Goal: Task Accomplishment & Management: Complete application form

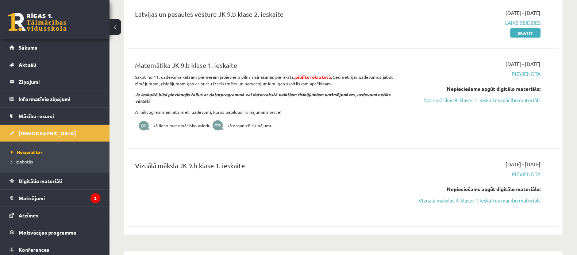
scroll to position [254, 0]
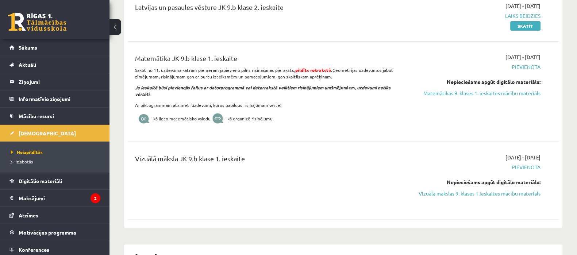
drag, startPoint x: 449, startPoint y: 196, endPoint x: 331, endPoint y: 35, distance: 200.1
click at [449, 196] on link "Vizuālā mākslas 9. klases 1.ieskaites mācību materiāls" at bounding box center [477, 194] width 128 height 8
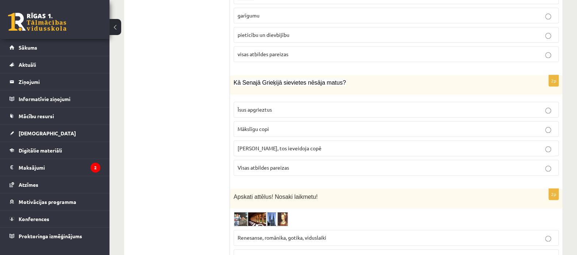
scroll to position [1103, 0]
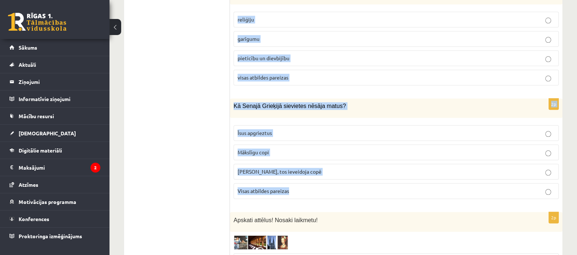
drag, startPoint x: 234, startPoint y: 46, endPoint x: 323, endPoint y: 165, distance: 148.6
copy form "Atzīmē pareizo atbildi! Mākslinieki uzzīmēja nosacītu figūru un piešķīra tai va…"
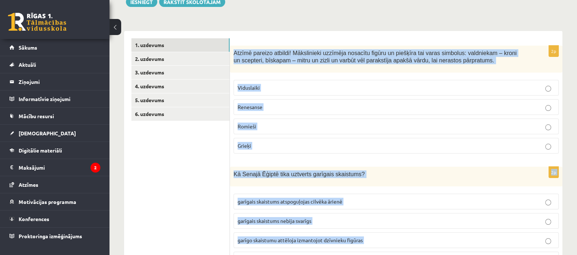
scroll to position [123, 0]
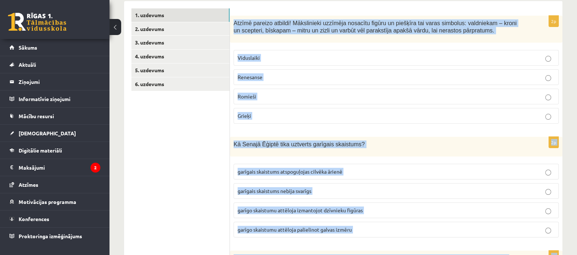
click at [387, 54] on p "Viduslaiki" at bounding box center [396, 58] width 317 height 8
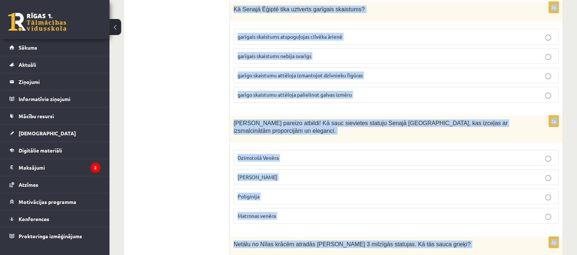
scroll to position [253, 0]
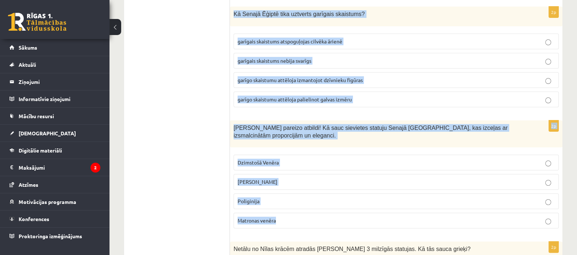
drag, startPoint x: 233, startPoint y: 14, endPoint x: 324, endPoint y: 203, distance: 208.9
copy form "Kā Senajā Ēģiptē tika uztverts garīgais skaistums? garīgais skaistums atspoguļo…"
click at [293, 178] on p "Venēra Milo" at bounding box center [396, 182] width 317 height 8
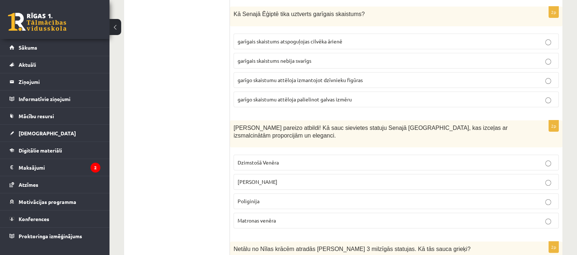
click at [326, 38] on p "garīgais skaistums atspoguļojas cilvēka ārienē" at bounding box center [396, 42] width 317 height 8
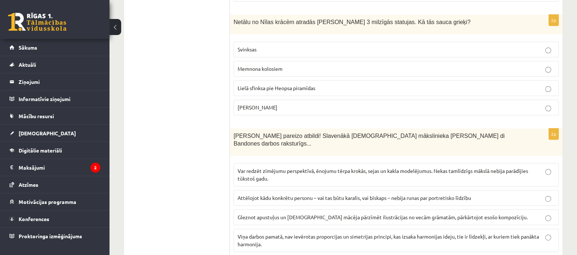
scroll to position [485, 0]
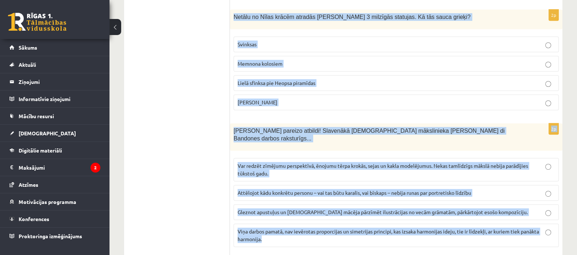
drag, startPoint x: 233, startPoint y: 8, endPoint x: 301, endPoint y: 218, distance: 220.9
copy form "Netālu no Nīlas krācēm atradās Amenhotepa 3 milzīgās statujas. Kā tās sauca gri…"
click at [289, 60] on p "Memnona kolosiem" at bounding box center [396, 64] width 317 height 8
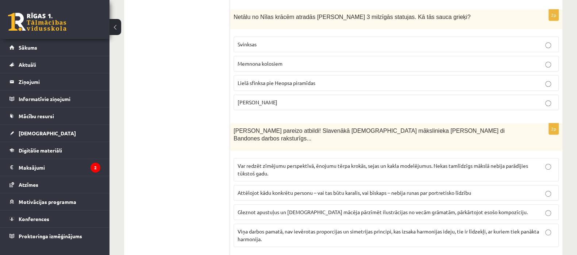
click at [283, 163] on span "Var redzēt zīmējumu perspektīvā, ēnojumu tērpa krokās, sejas un kakla modelējum…" at bounding box center [383, 170] width 291 height 14
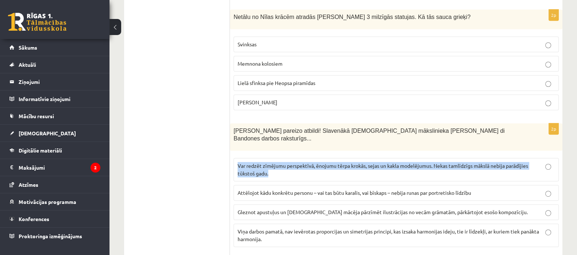
drag, startPoint x: 283, startPoint y: 151, endPoint x: 513, endPoint y: 161, distance: 230.3
click at [513, 161] on label "Var redzēt zīmējumu perspektīvā, ēnojumu tērpa krokās, sejas un kakla modelējum…" at bounding box center [396, 169] width 325 height 23
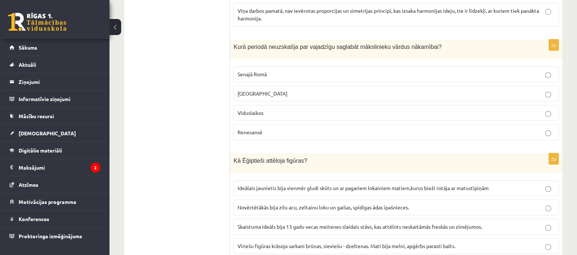
scroll to position [708, 0]
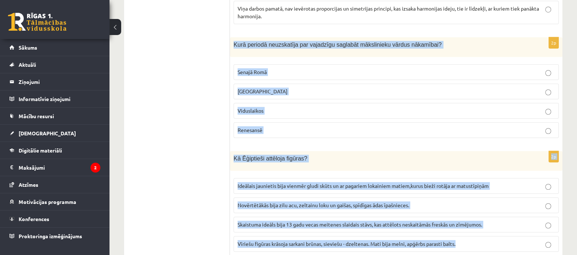
drag, startPoint x: 234, startPoint y: 24, endPoint x: 471, endPoint y: 218, distance: 306.6
copy form "Kurā periodā neuzskatīja par vajadzīgu saglabāt mākslinieku vārdus nākamībai? S…"
click at [323, 107] on p "Viduslaikos" at bounding box center [396, 111] width 317 height 8
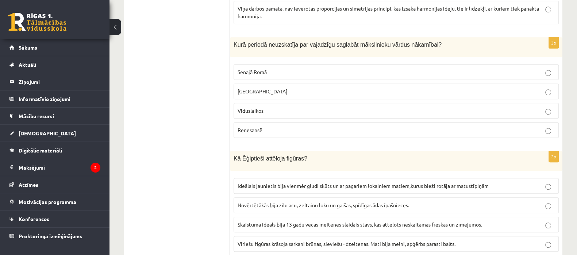
click at [260, 240] on p "Vīriešu figūras krāsoja sarkani brūnas, sieviešu - dzeltenas. Mati bija melni, …" at bounding box center [396, 244] width 317 height 8
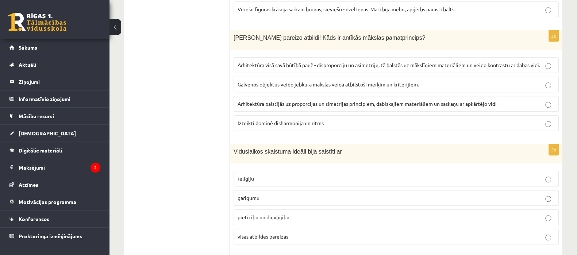
scroll to position [939, 0]
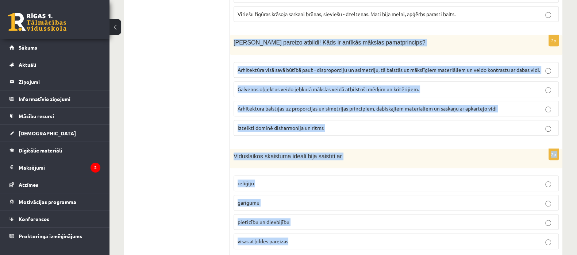
drag, startPoint x: 233, startPoint y: 22, endPoint x: 345, endPoint y: 216, distance: 223.8
click at [345, 216] on form "2p Atzīmē pareizo atbildi! Mākslinieki uzzīmēja nosacītu figūru un piešķīra tai…" at bounding box center [396, 102] width 318 height 1819
copy form "Nosaki pareizo atbildi! Kāds ir antīkās mākslas pamatprincips? Arhitektūra visā…"
click at [296, 105] on span "Arhitektūra balstījās uz proporcijas un simetrijas principiem, dabiskajiem mate…" at bounding box center [367, 108] width 259 height 7
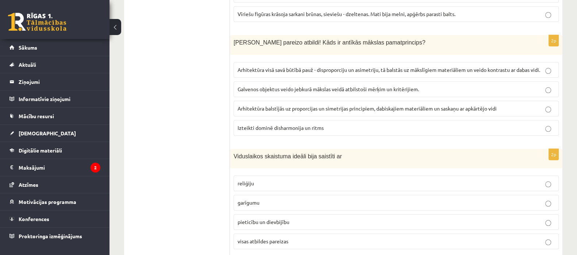
click at [272, 238] on span "visas atbildes pareizas" at bounding box center [263, 241] width 51 height 7
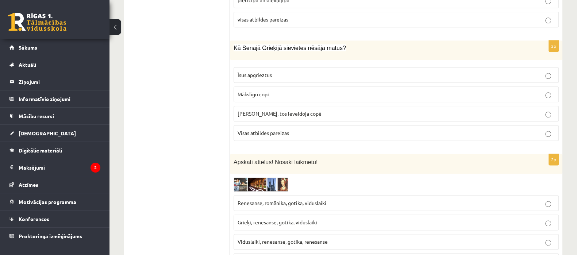
scroll to position [1163, 0]
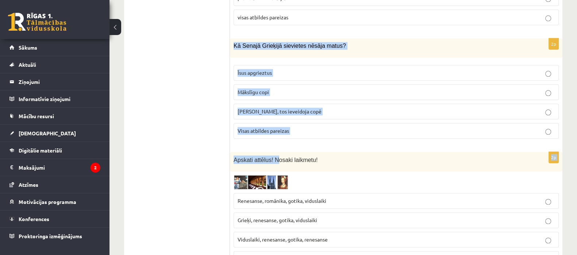
drag, startPoint x: 233, startPoint y: 26, endPoint x: 275, endPoint y: 144, distance: 125.3
click at [293, 127] on p "Visas atbildes pareizas" at bounding box center [396, 131] width 317 height 8
drag, startPoint x: 233, startPoint y: 22, endPoint x: 305, endPoint y: 105, distance: 109.5
click at [305, 105] on div "2p Kā Senajā Grieķijā sievietes nēsāja matus? Īsus apgrieztus Mākslīgu copi Mat…" at bounding box center [396, 91] width 333 height 106
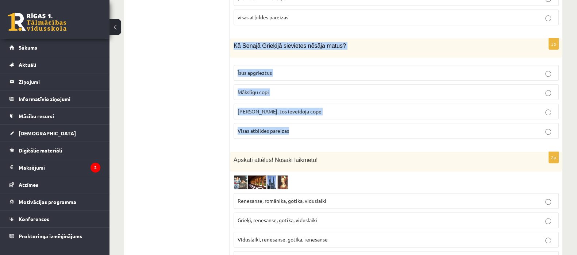
copy div "Kā Senajā Grieķijā sievietes nēsāja matus? Īsus apgrieztus Mākslīgu copi Matus …"
click at [319, 108] on p "Matus negrieza, tos ieveidoja copē" at bounding box center [396, 112] width 317 height 8
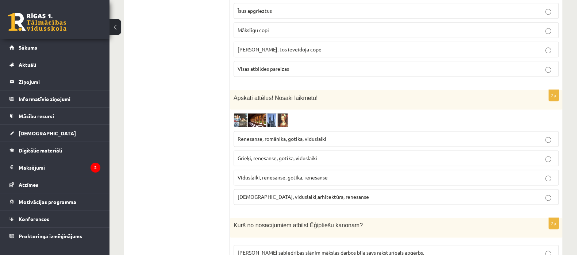
scroll to position [1245, 0]
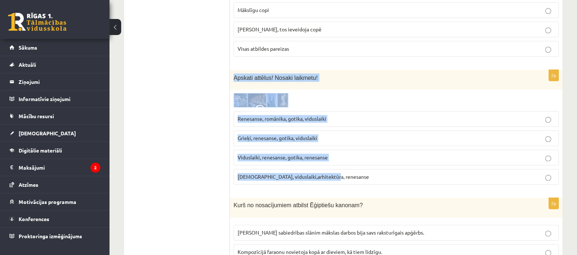
drag, startPoint x: 234, startPoint y: 59, endPoint x: 336, endPoint y: 159, distance: 142.8
click at [336, 159] on div "2p Apskati attēlus! Nosaki laikmetu! Renesanse, romānika, gotika, viduslaiki Gr…" at bounding box center [396, 130] width 333 height 121
copy div "Apskati attēlus! Nosaki laikmetu! Renesanse, romānika, gotika, viduslaiki Grieķ…"
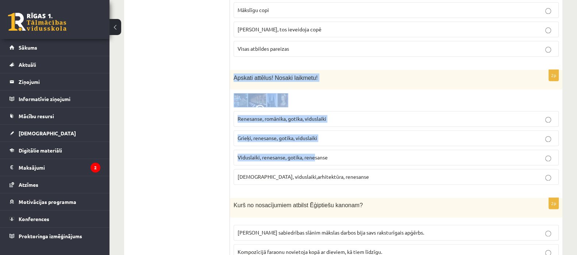
drag, startPoint x: 230, startPoint y: 57, endPoint x: 326, endPoint y: 150, distance: 133.0
click at [323, 149] on div "2p Apskati attēlus! Nosaki laikmetu! Renesanse, romānika, gotika, viduslaiki Gr…" at bounding box center [396, 130] width 333 height 121
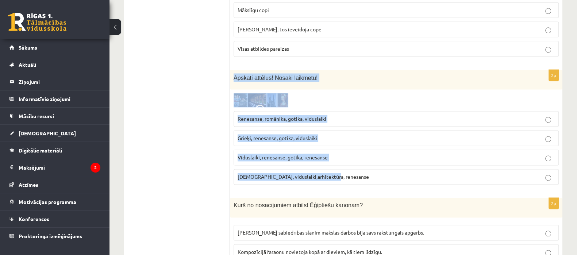
drag, startPoint x: 233, startPoint y: 54, endPoint x: 350, endPoint y: 167, distance: 161.9
click at [350, 167] on div "2p Apskati attēlus! Nosaki laikmetu! Renesanse, romānika, gotika, viduslaiki Gr…" at bounding box center [396, 130] width 333 height 121
copy div "Apskati attēlus! Nosaki laikmetu! Renesanse, romānika, gotika, viduslaiki Grieķ…"
click at [280, 115] on p "Renesanse, romānika, gotika, viduslaiki" at bounding box center [396, 119] width 317 height 8
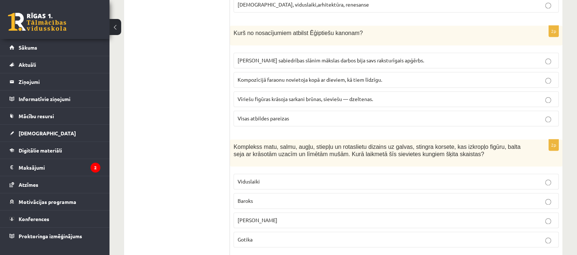
scroll to position [1420, 0]
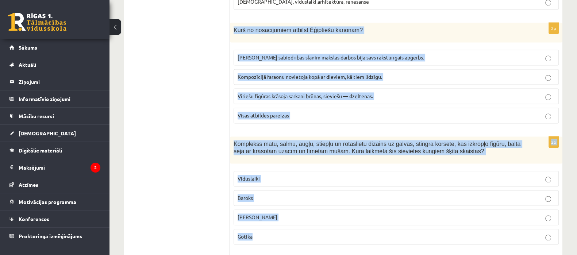
drag, startPoint x: 234, startPoint y: 6, endPoint x: 300, endPoint y: 208, distance: 212.0
copy form "Kurš no nosacījumiem atbilst Ēģiptiešu kanonam? Katram sabiedrības slānim māksl…"
click at [268, 112] on span "Visas atbildes pareizas" at bounding box center [263, 115] width 51 height 7
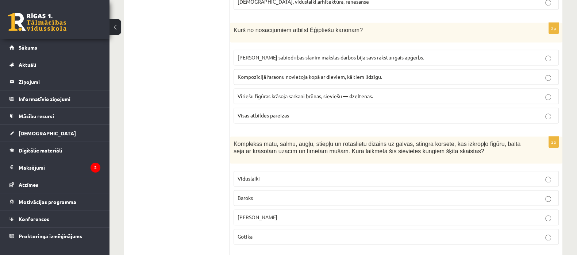
click at [329, 210] on label "Rokoko" at bounding box center [396, 218] width 325 height 16
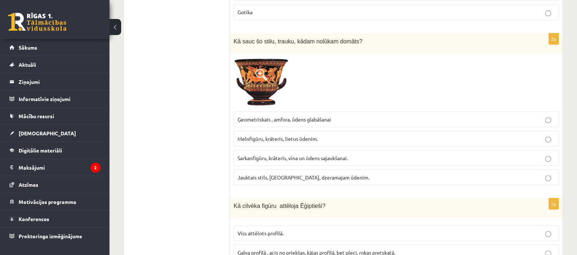
scroll to position [1637, 0]
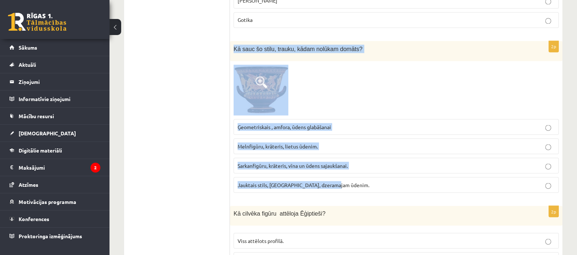
drag, startPoint x: 234, startPoint y: 26, endPoint x: 371, endPoint y: 154, distance: 187.1
click at [371, 154] on div "2p Kā sauc šo stilu, trauku, kādam nolūkam domāts? Ģeometriskais , amfora, ūden…" at bounding box center [396, 120] width 333 height 158
copy div "Kā sauc šo stilu, trauku, kādam nolūkam domāts? Ģeometriskais , amfora, ūdens g…"
click at [313, 74] on div at bounding box center [396, 90] width 325 height 51
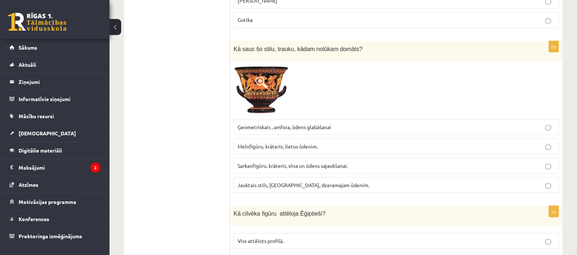
click at [287, 162] on p "Sarkanfigūru, krāteris, vīna un ūdens sajaukšanai." at bounding box center [396, 166] width 317 height 8
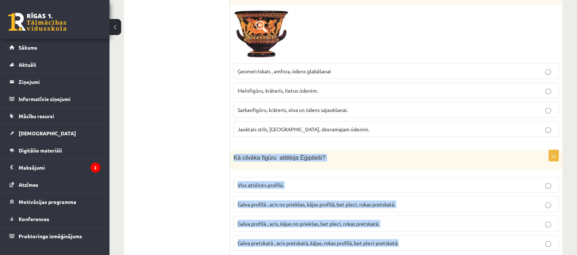
drag, startPoint x: 230, startPoint y: 136, endPoint x: 457, endPoint y: 223, distance: 242.9
click at [457, 223] on div "2p Kā cilvēka figūru attēloja Ēģiptieši? Viss attēlots profilā. Galva profilā ,…" at bounding box center [396, 203] width 333 height 107
click at [300, 201] on span "Galva profilā , acis no priekšas, kājas profilā, bet pleci, rokas pretskatā." at bounding box center [317, 204] width 158 height 7
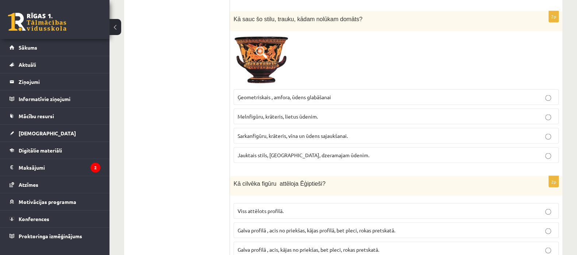
scroll to position [0, 0]
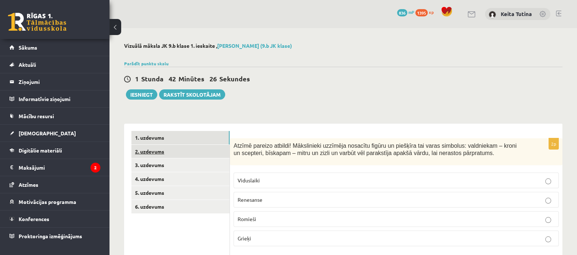
click at [171, 152] on link "2. uzdevums" at bounding box center [180, 152] width 98 height 14
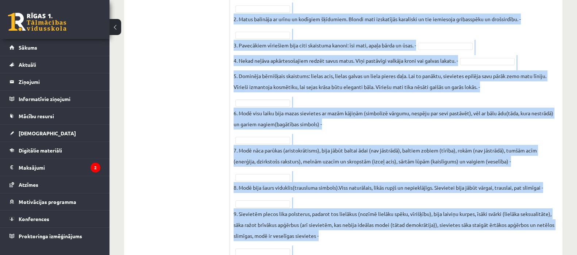
scroll to position [274, 0]
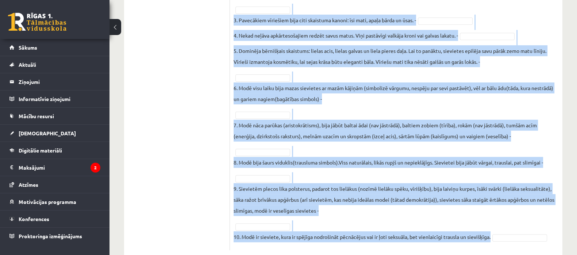
drag, startPoint x: 233, startPoint y: 44, endPoint x: 367, endPoint y: 264, distance: 257.6
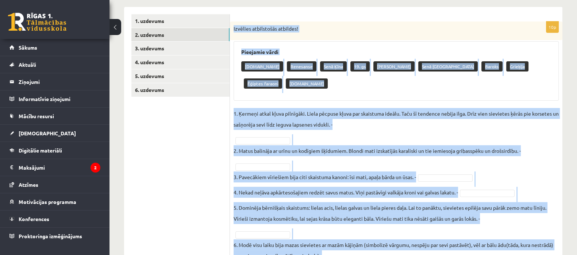
scroll to position [117, 0]
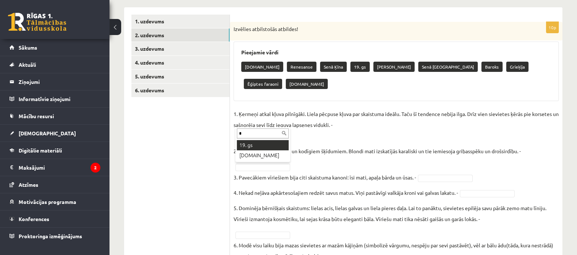
type input "**"
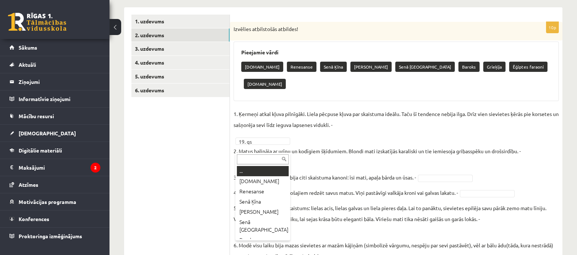
type input "*"
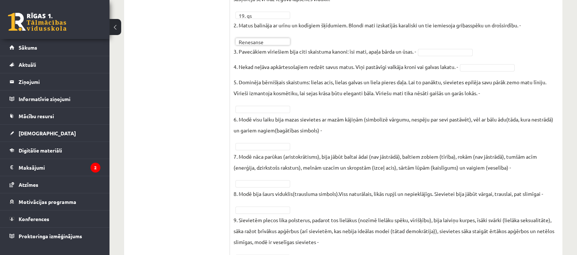
scroll to position [259, 0]
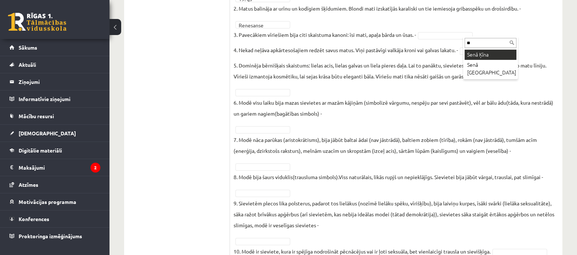
type input "**"
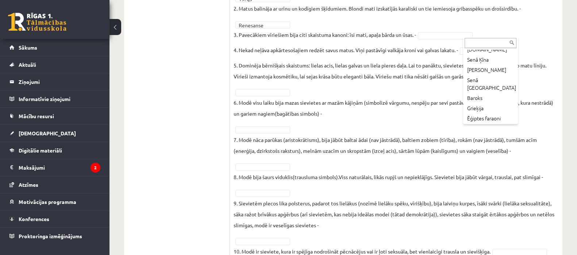
scroll to position [19, 0]
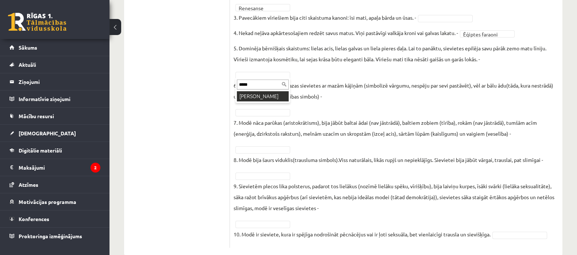
type input "******"
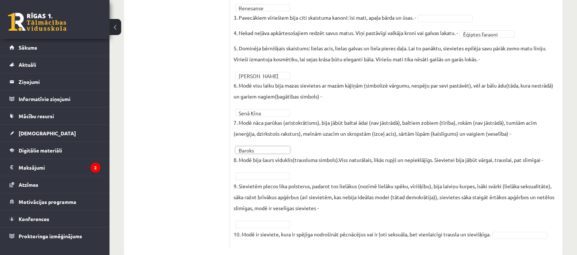
click at [261, 196] on p "9. Sievietēm plecos lika polsterus, padarot tos lielākus (nozīmē lielāku spēku,…" at bounding box center [396, 197] width 325 height 33
click at [334, 169] on fieldset "**********" at bounding box center [396, 97] width 325 height 296
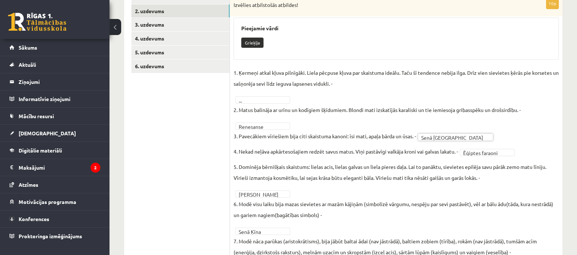
scroll to position [140, 0]
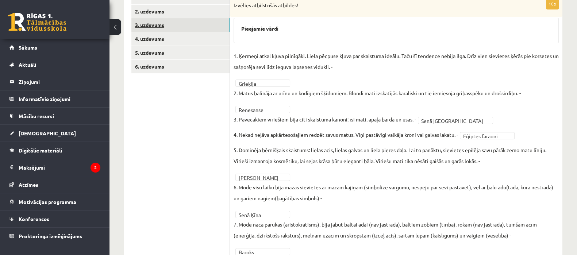
click at [198, 29] on link "3. uzdevums" at bounding box center [180, 25] width 98 height 14
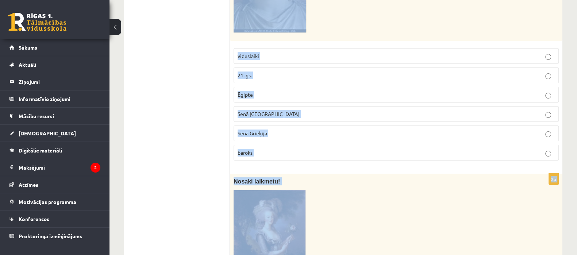
scroll to position [258, 0]
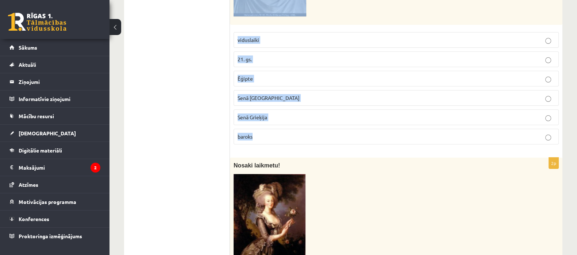
drag, startPoint x: 234, startPoint y: 66, endPoint x: 267, endPoint y: 130, distance: 71.9
click at [267, 130] on div "2p Nosaki laikmetu! viduslaiki 21. gs. Ēģipte Senā Roma Senā Grieķija baroks" at bounding box center [396, 15] width 333 height 270
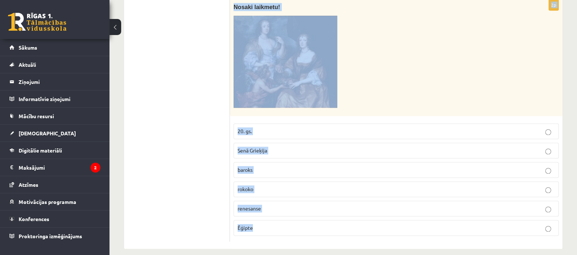
scroll to position [1184, 0]
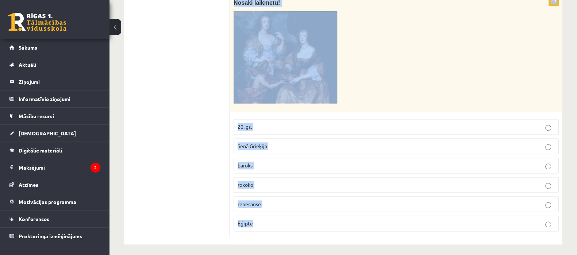
drag, startPoint x: 234, startPoint y: 85, endPoint x: 342, endPoint y: 259, distance: 204.2
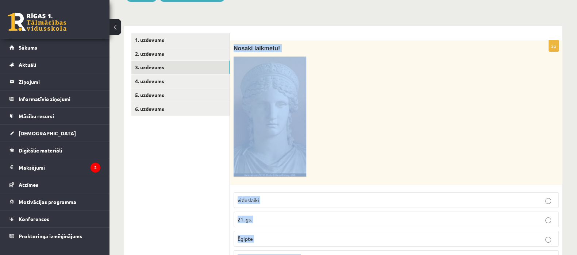
scroll to position [144, 0]
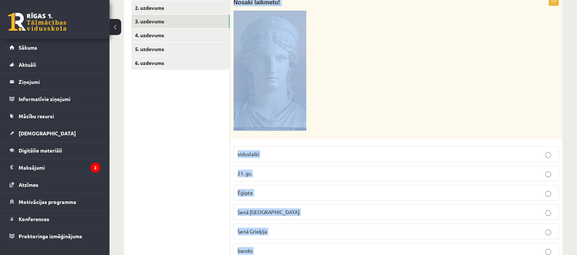
click at [415, 66] on p at bounding box center [378, 71] width 289 height 120
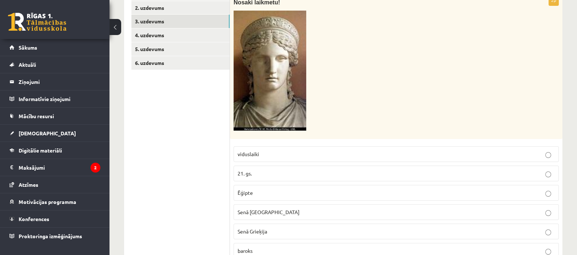
click at [335, 119] on p at bounding box center [378, 71] width 289 height 120
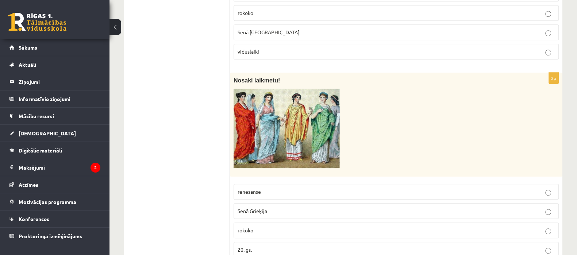
scroll to position [901, 0]
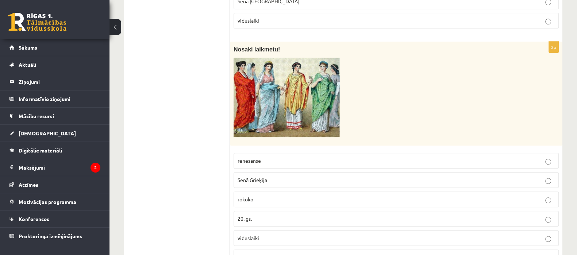
click at [266, 102] on img at bounding box center [287, 98] width 106 height 80
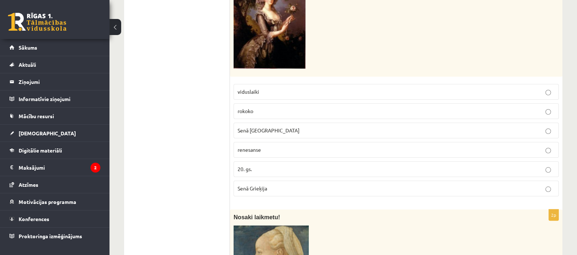
scroll to position [475, 0]
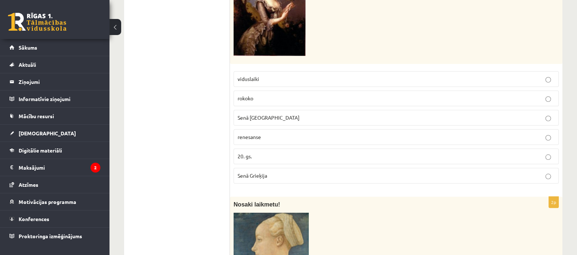
click at [286, 102] on label "rokoko" at bounding box center [396, 99] width 325 height 16
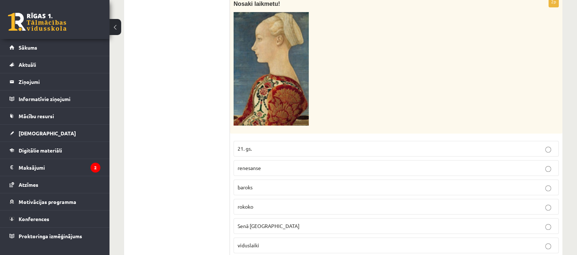
scroll to position [679, 0]
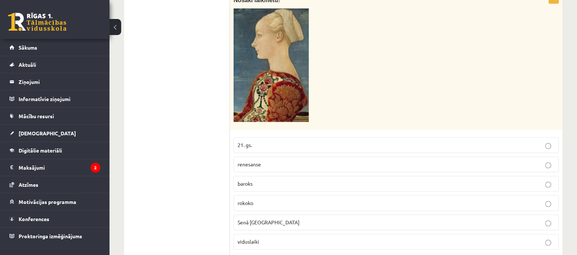
click at [269, 163] on p "renesanse" at bounding box center [396, 165] width 317 height 8
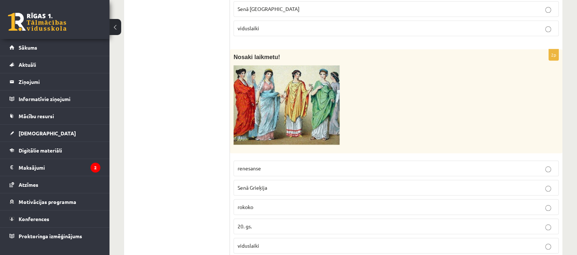
scroll to position [920, 0]
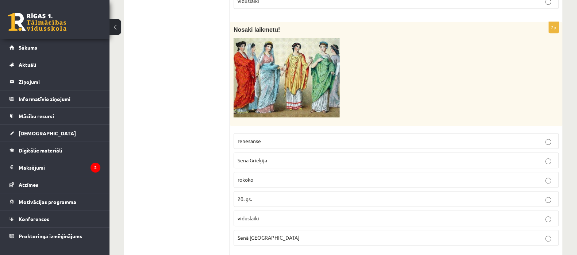
click at [289, 230] on label "Senā Roma" at bounding box center [396, 238] width 325 height 16
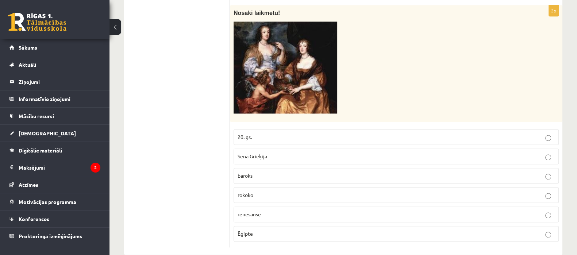
scroll to position [1184, 0]
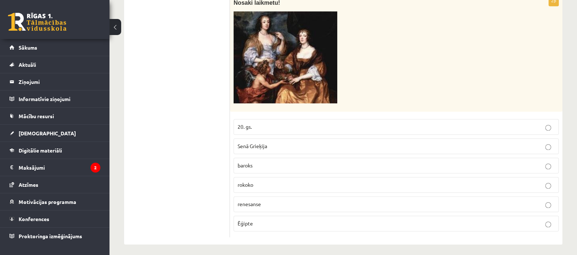
click at [275, 165] on p "baroks" at bounding box center [396, 166] width 317 height 8
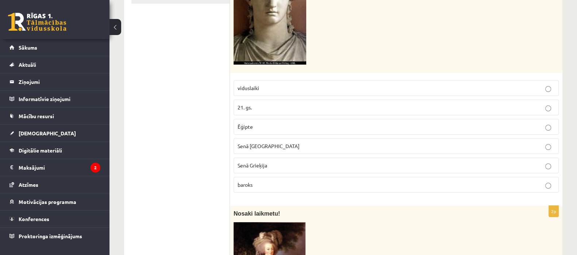
scroll to position [214, 0]
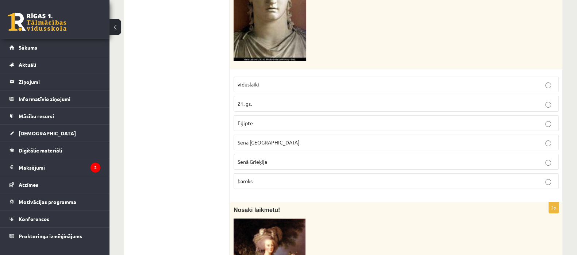
click at [362, 162] on p "Senā Grieķija" at bounding box center [396, 162] width 317 height 8
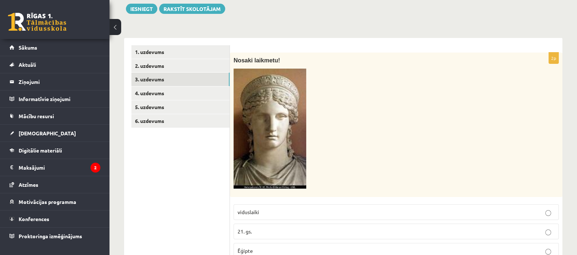
scroll to position [80, 0]
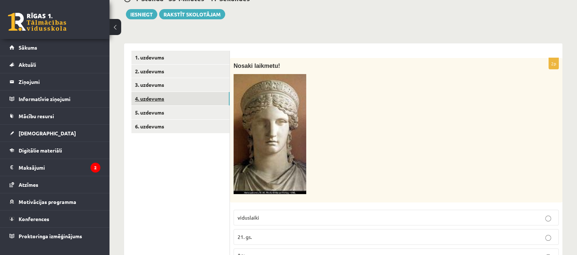
click at [201, 100] on link "4. uzdevums" at bounding box center [180, 99] width 98 height 14
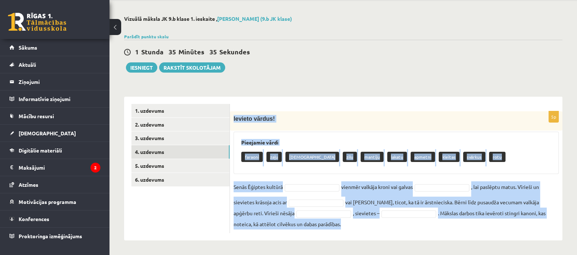
drag, startPoint x: 234, startPoint y: 118, endPoint x: 348, endPoint y: 220, distance: 153.3
click at [348, 220] on div "5p Ievieto vārdus! Pieejamie vārdi faraoni zaļu priesteri zilu mantiju lakatu a…" at bounding box center [396, 172] width 333 height 122
drag, startPoint x: 308, startPoint y: 224, endPoint x: 361, endPoint y: 121, distance: 115.8
click at [361, 121] on p "Ievieto vārdus!" at bounding box center [378, 119] width 289 height 8
click at [411, 98] on div "5p Ievieto vārdus! Pieejamie vārdi faraoni zaļu priesteri zilu mantiju lakatu a…" at bounding box center [396, 169] width 333 height 144
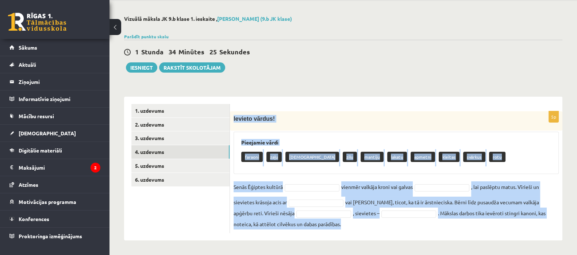
click at [387, 102] on div "5p Ievieto vārdus! Pieejamie vārdi faraoni zaļu priesteri zilu mantiju lakatu a…" at bounding box center [396, 169] width 333 height 144
click at [386, 118] on p "Ievieto vārdus!" at bounding box center [378, 119] width 289 height 8
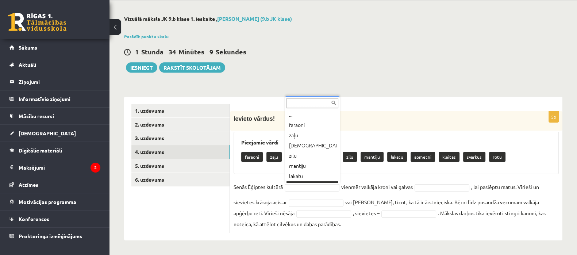
scroll to position [9, 0]
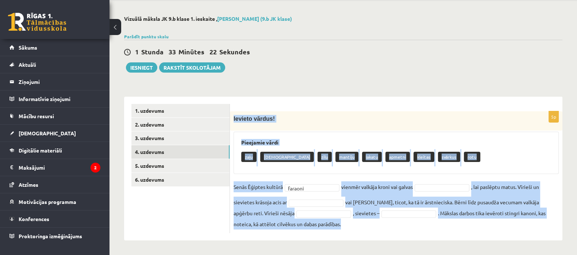
drag, startPoint x: 232, startPoint y: 114, endPoint x: 328, endPoint y: 234, distance: 153.9
click at [328, 234] on div "5p Ievieto vārdus! Pieejamie vārdi zaļu priesteri zilu mantiju lakatu apmetni k…" at bounding box center [396, 169] width 333 height 144
click at [468, 90] on div "**********" at bounding box center [343, 164] width 439 height 151
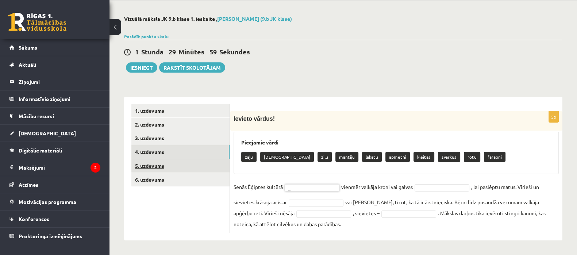
click at [191, 163] on link "5. uzdevums" at bounding box center [180, 166] width 98 height 14
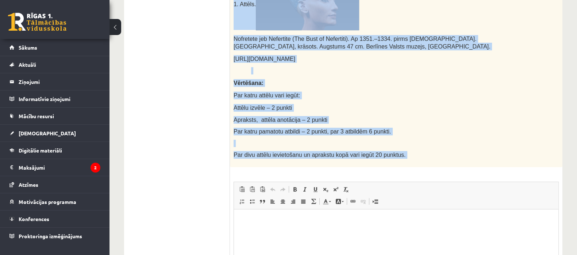
scroll to position [322, 0]
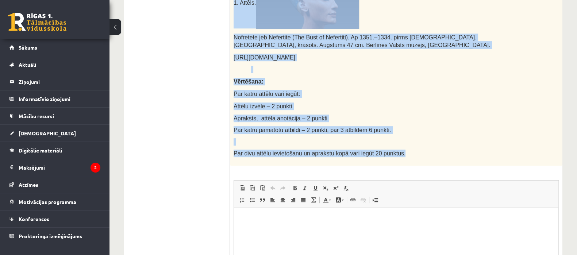
drag, startPoint x: 233, startPoint y: 118, endPoint x: 391, endPoint y: 166, distance: 165.8
click at [302, 18] on img at bounding box center [307, 3] width 103 height 51
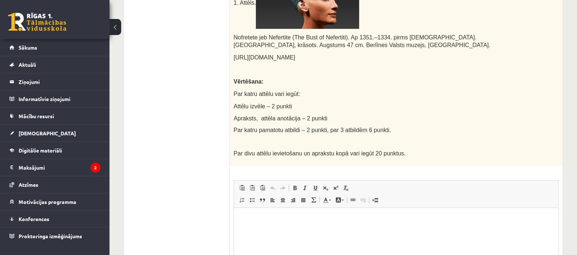
click at [176, 10] on ul "1. uzdevums 2. uzdevums 3. uzdevums 4. uzdevums 5. uzdevums 6. uzdevums" at bounding box center [180, 93] width 99 height 569
click at [574, 130] on div "**********" at bounding box center [344, 53] width 468 height 694
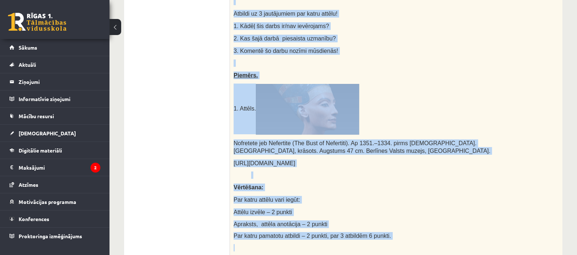
scroll to position [217, 0]
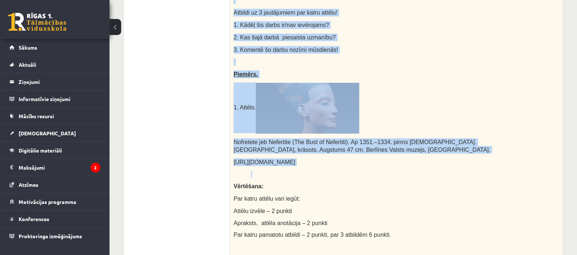
drag, startPoint x: 234, startPoint y: 26, endPoint x: 332, endPoint y: 174, distance: 177.8
click at [332, 174] on div "Radošs darbs. Meklē digitālajā vidē (IT resursos) mākslas darbu divus piemērus,…" at bounding box center [396, 96] width 333 height 350
click at [334, 54] on div "Radošs darbs. Meklē digitālajā vidē (IT resursos) mākslas darbu divus piemērus,…" at bounding box center [396, 96] width 333 height 350
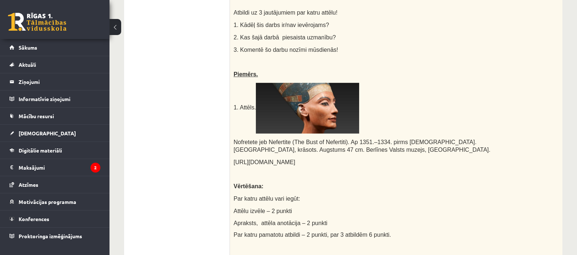
drag, startPoint x: 330, startPoint y: 97, endPoint x: 202, endPoint y: 103, distance: 128.7
click at [202, 103] on ul "1. uzdevums 2. uzdevums 3. uzdevums 4. uzdevums 5. uzdevums 6. uzdevums" at bounding box center [180, 198] width 99 height 569
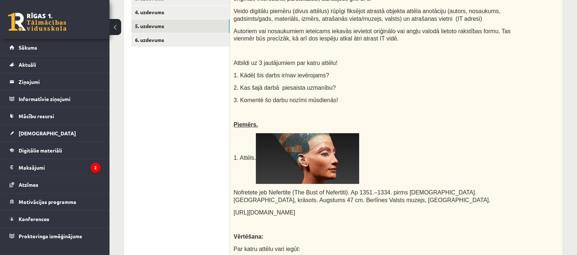
scroll to position [127, 0]
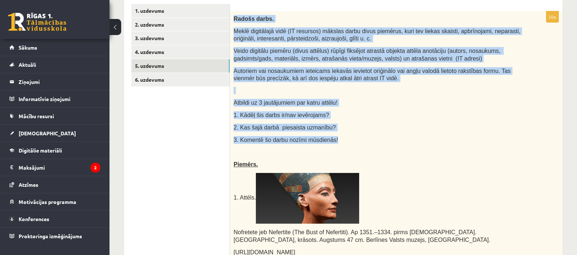
drag, startPoint x: 234, startPoint y: 18, endPoint x: 332, endPoint y: 137, distance: 154.4
click at [332, 137] on div "Radošs darbs. Meklē digitālajā vidē (IT resursos) mākslas darbu divus piemērus,…" at bounding box center [396, 186] width 333 height 350
click at [186, 53] on link "4. uzdevums" at bounding box center [180, 52] width 98 height 14
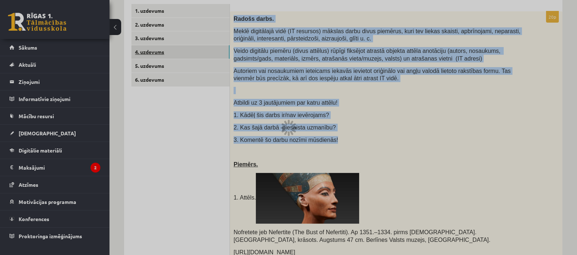
scroll to position [27, 0]
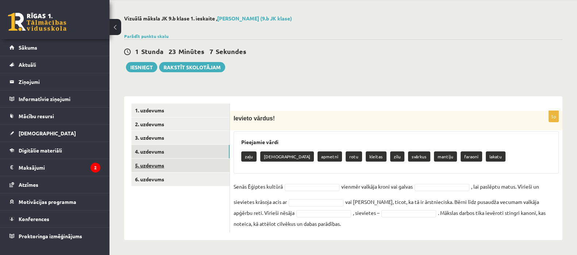
click at [177, 167] on link "5. uzdevums" at bounding box center [180, 166] width 98 height 14
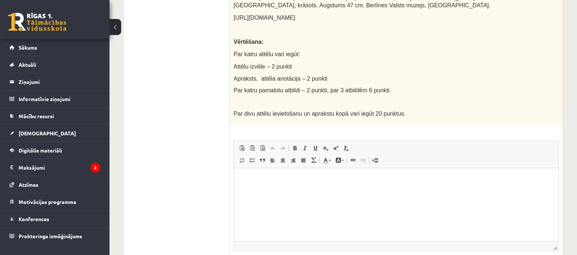
scroll to position [375, 0]
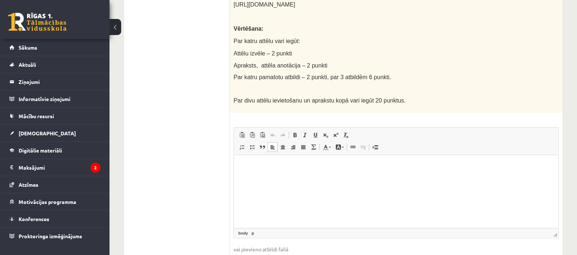
click at [501, 177] on html at bounding box center [396, 166] width 325 height 22
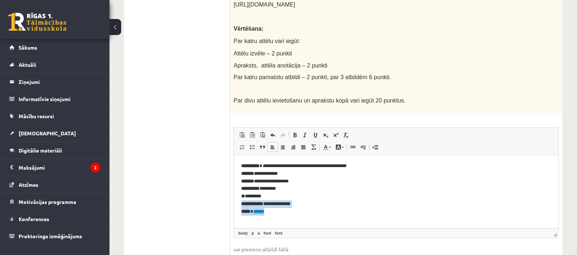
drag, startPoint x: 273, startPoint y: 213, endPoint x: 240, endPoint y: 206, distance: 34.0
click at [240, 206] on html "**********" at bounding box center [396, 189] width 325 height 68
drag, startPoint x: 270, startPoint y: 197, endPoint x: 237, endPoint y: 195, distance: 32.2
click at [237, 195] on html "**********" at bounding box center [396, 185] width 325 height 60
click at [315, 209] on html "**********" at bounding box center [396, 185] width 325 height 60
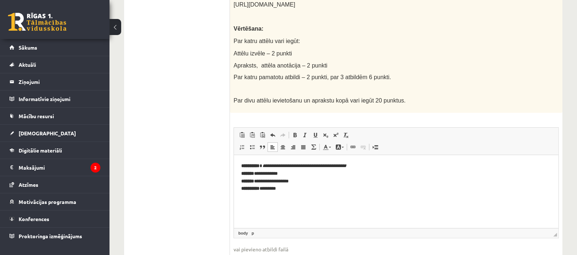
click at [289, 200] on html "**********" at bounding box center [396, 177] width 325 height 45
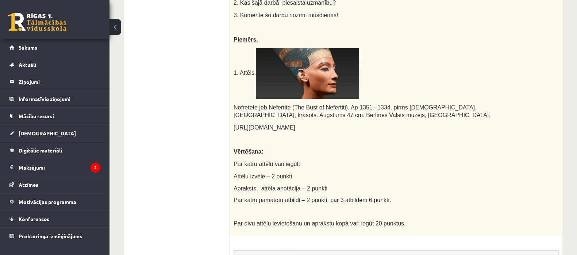
scroll to position [248, 0]
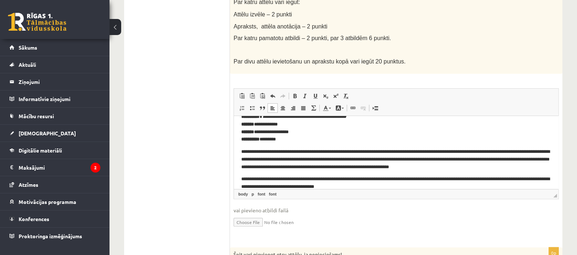
drag, startPoint x: 584, startPoint y: 110, endPoint x: 320, endPoint y: 43, distance: 272.8
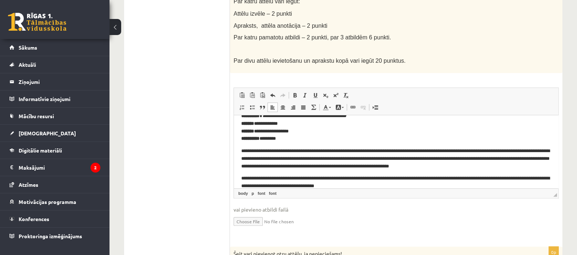
click at [295, 144] on body "**********" at bounding box center [396, 151] width 310 height 78
click at [294, 139] on p "**********" at bounding box center [392, 127] width 303 height 30
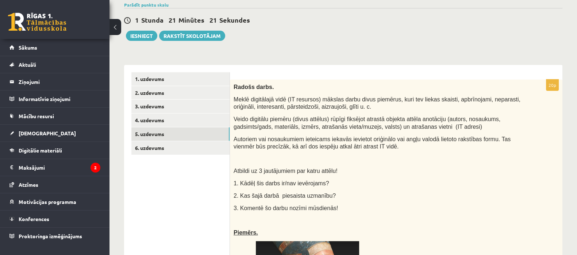
scroll to position [58, 0]
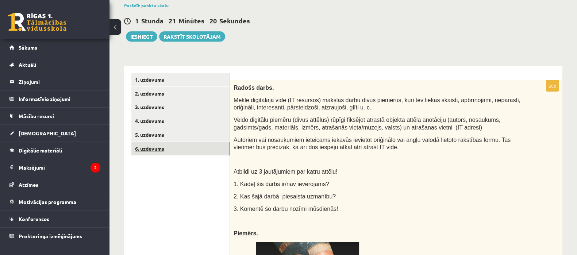
click at [218, 146] on link "6. uzdevums" at bounding box center [180, 149] width 98 height 14
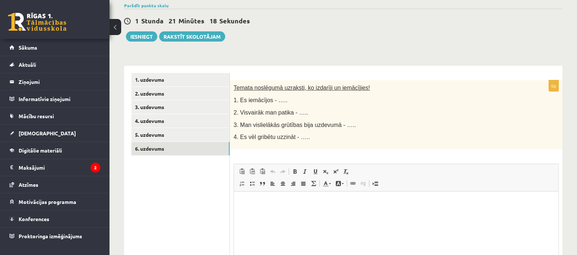
scroll to position [0, 0]
click at [208, 123] on link "4. uzdevums" at bounding box center [180, 121] width 98 height 14
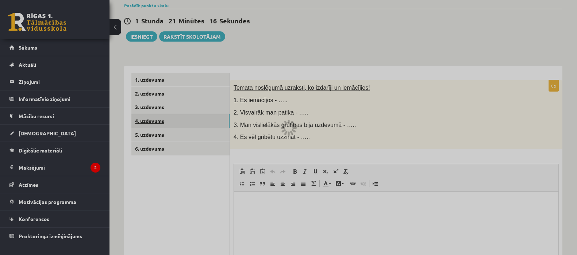
scroll to position [27, 0]
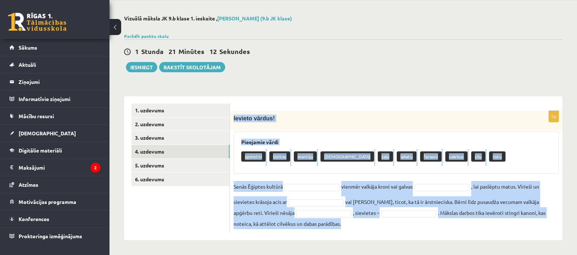
drag, startPoint x: 234, startPoint y: 119, endPoint x: 378, endPoint y: 221, distance: 176.6
click at [378, 221] on div "5p Ievieto vārdus! Pieejamie vārdi apmetni kleitas mantiju priesteri zaļu lakat…" at bounding box center [396, 172] width 333 height 122
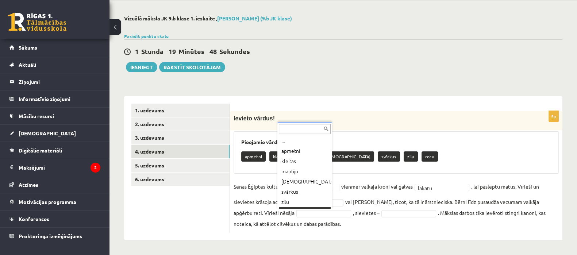
scroll to position [9, 0]
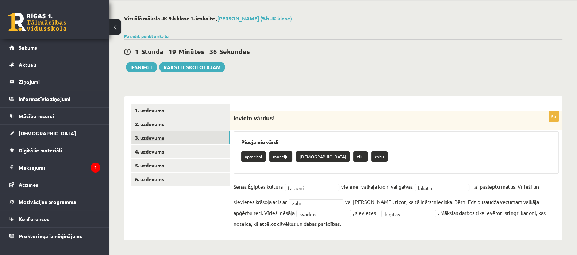
click at [177, 134] on link "3. uzdevums" at bounding box center [180, 138] width 98 height 14
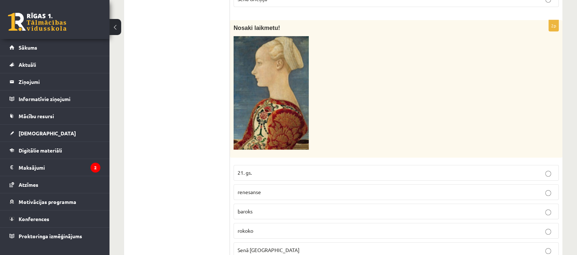
scroll to position [0, 0]
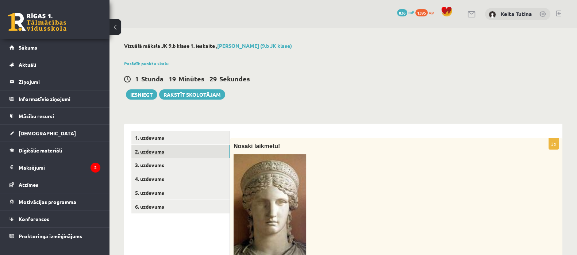
click at [215, 147] on link "2. uzdevums" at bounding box center [180, 152] width 98 height 14
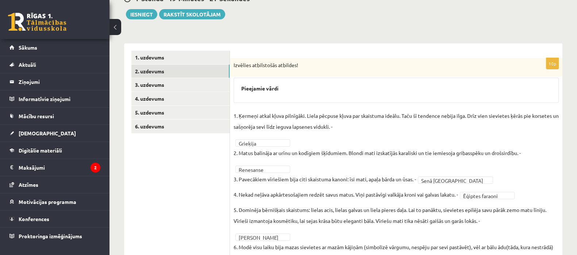
scroll to position [61, 0]
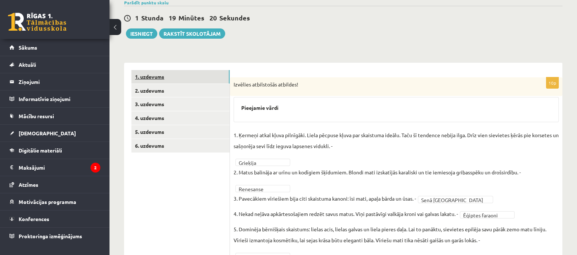
click at [203, 79] on link "1. uzdevums" at bounding box center [180, 77] width 98 height 14
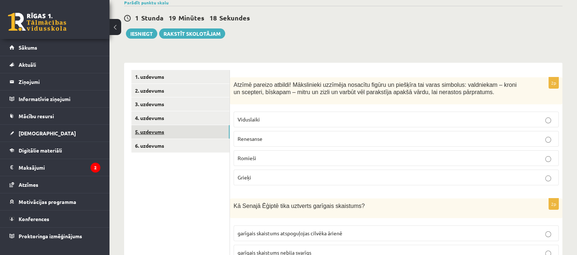
click at [194, 132] on link "5. uzdevums" at bounding box center [180, 132] width 98 height 14
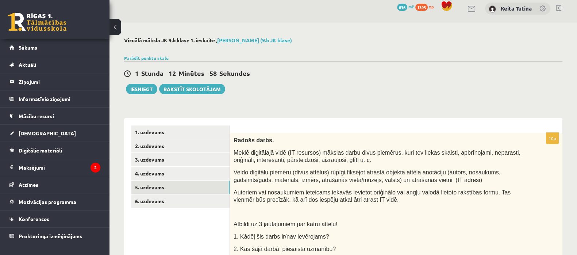
scroll to position [4, 0]
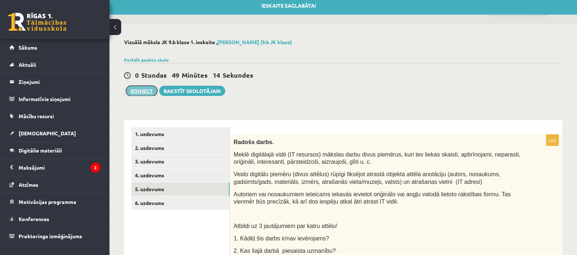
click at [135, 92] on button "Iesniegt" at bounding box center [141, 91] width 31 height 10
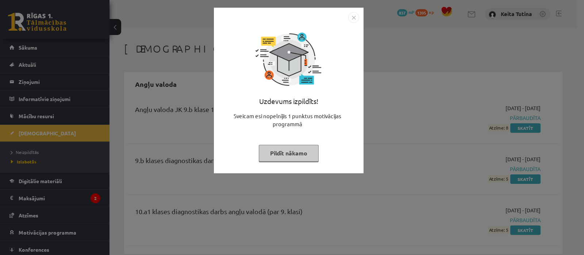
click at [304, 146] on button "Pildīt nākamo" at bounding box center [289, 153] width 60 height 17
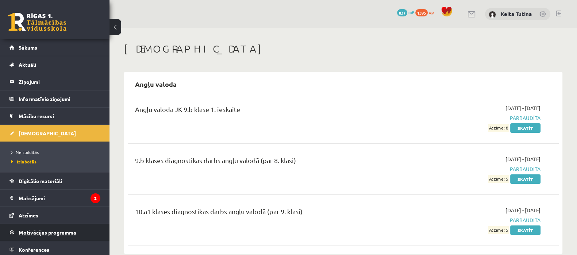
click at [58, 227] on link "Motivācijas programma" at bounding box center [54, 232] width 91 height 17
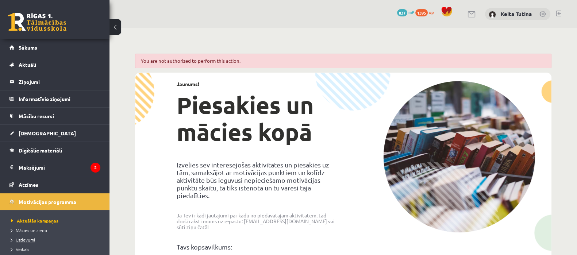
click at [34, 237] on link "Uzdevumi" at bounding box center [56, 240] width 91 height 7
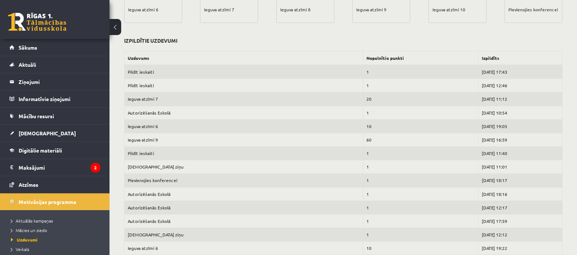
scroll to position [267, 0]
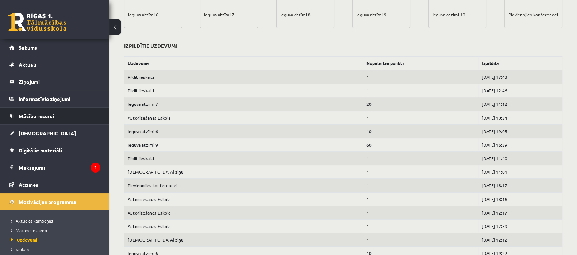
click at [69, 114] on link "Mācību resursi" at bounding box center [54, 116] width 91 height 17
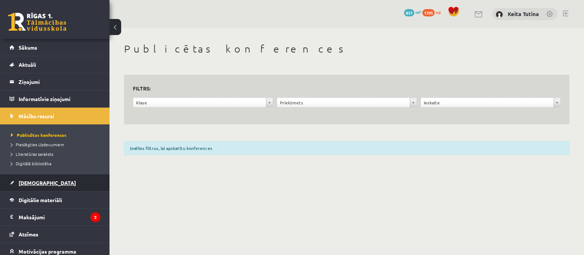
click at [31, 185] on span "[DEMOGRAPHIC_DATA]" at bounding box center [47, 183] width 57 height 7
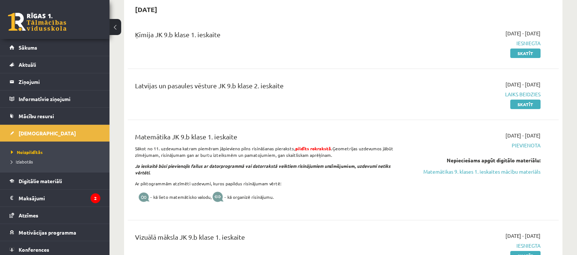
scroll to position [182, 0]
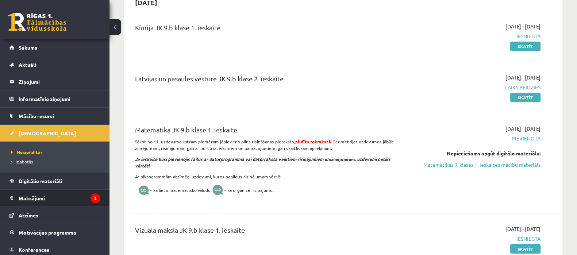
click at [32, 192] on legend "Maksājumi 2" at bounding box center [60, 198] width 82 height 17
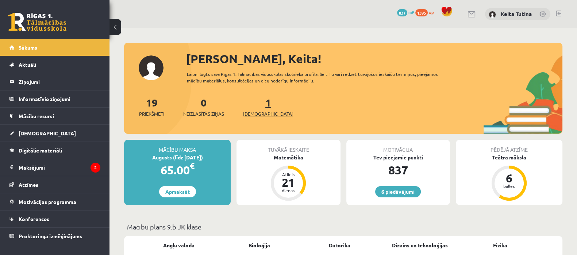
click at [259, 107] on link "1 Ieskaites" at bounding box center [268, 107] width 50 height 22
